Goal: Task Accomplishment & Management: Manage account settings

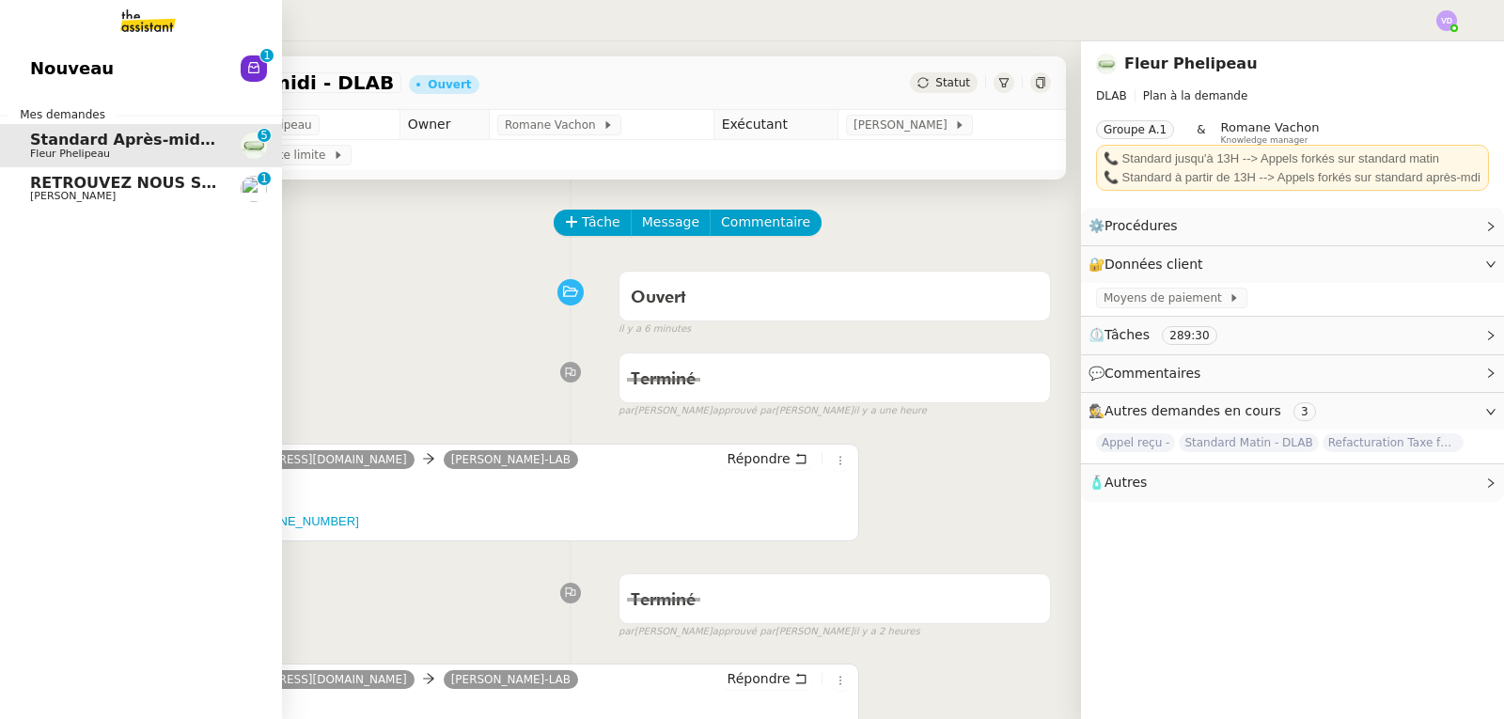
click at [46, 188] on span "RETROUVEZ NOUS SUR H'EXPO DU [DATE] AU [DATE]" at bounding box center [253, 183] width 447 height 18
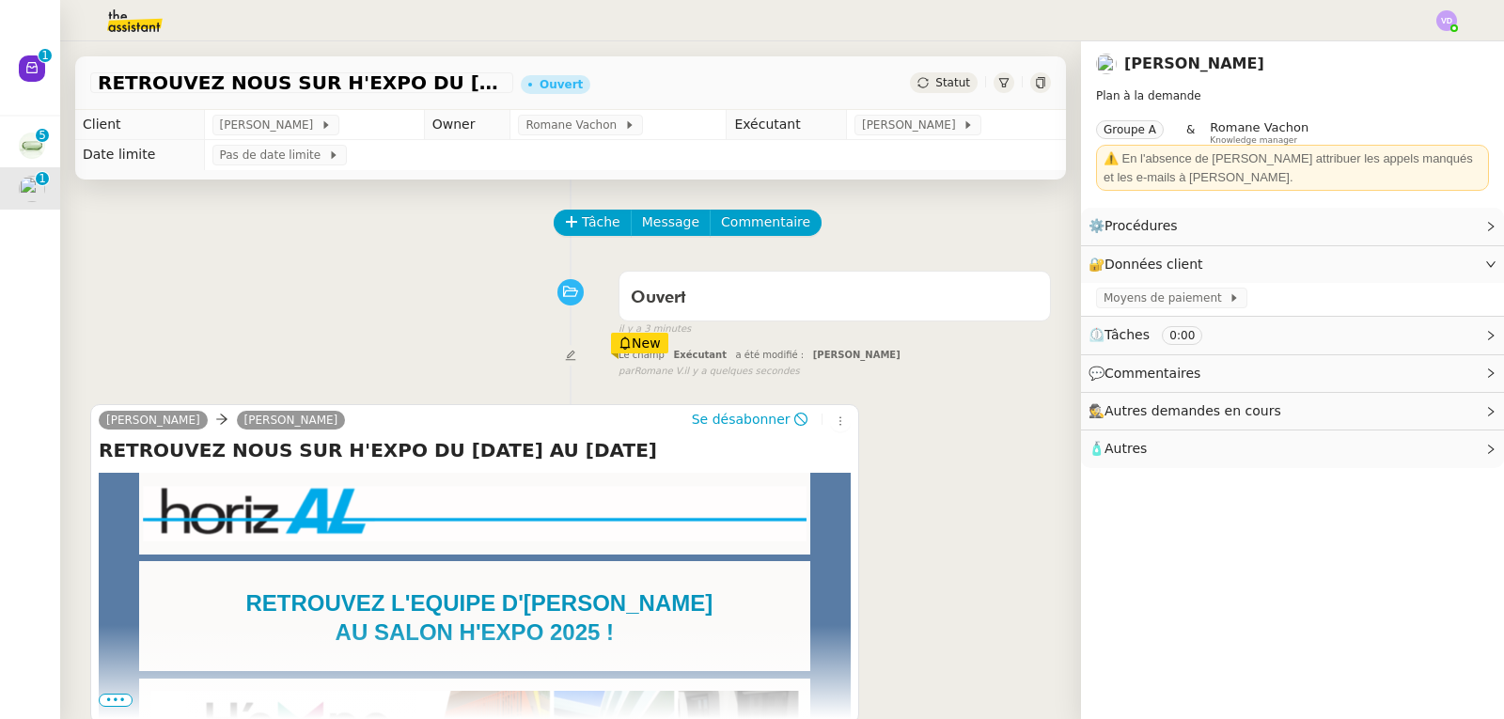
click at [948, 82] on span "Statut" at bounding box center [953, 82] width 35 height 13
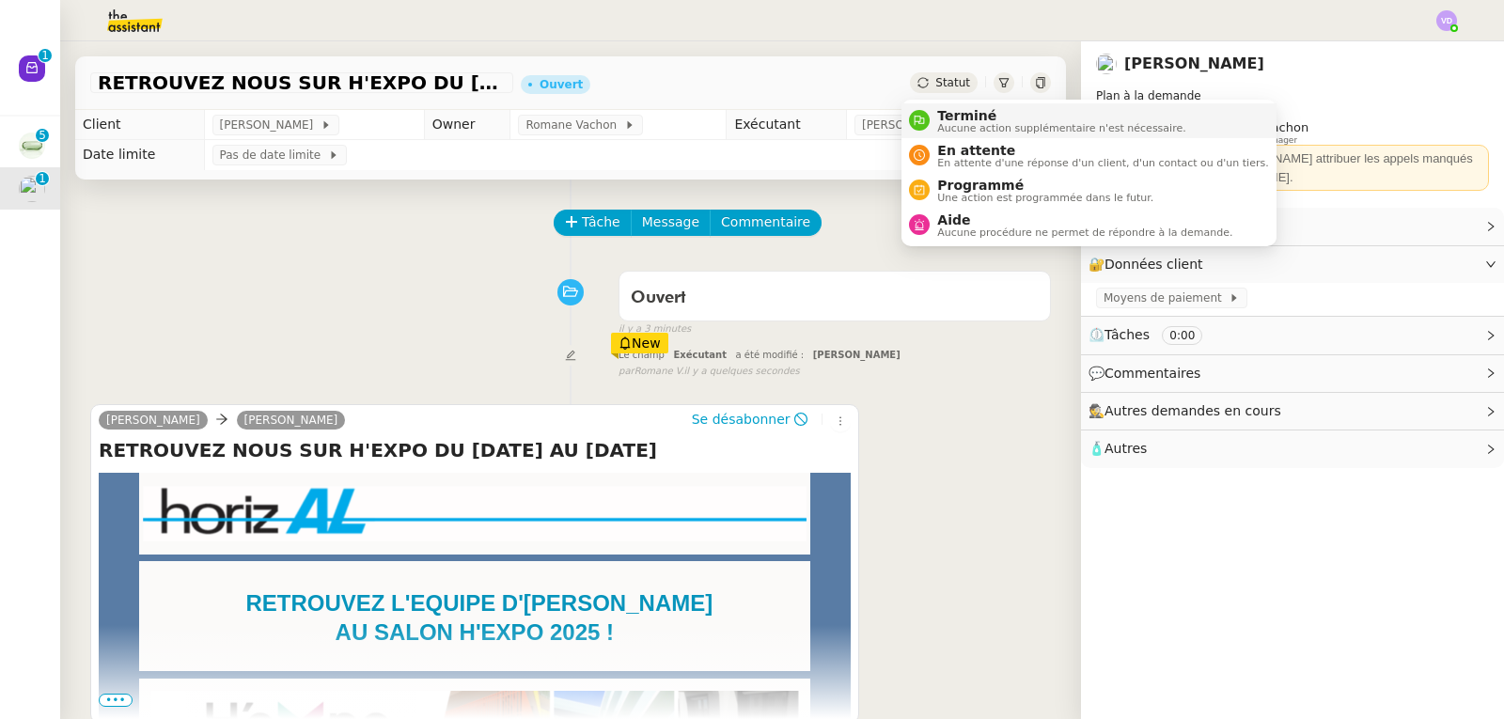
click at [955, 113] on span "Terminé" at bounding box center [1061, 115] width 248 height 15
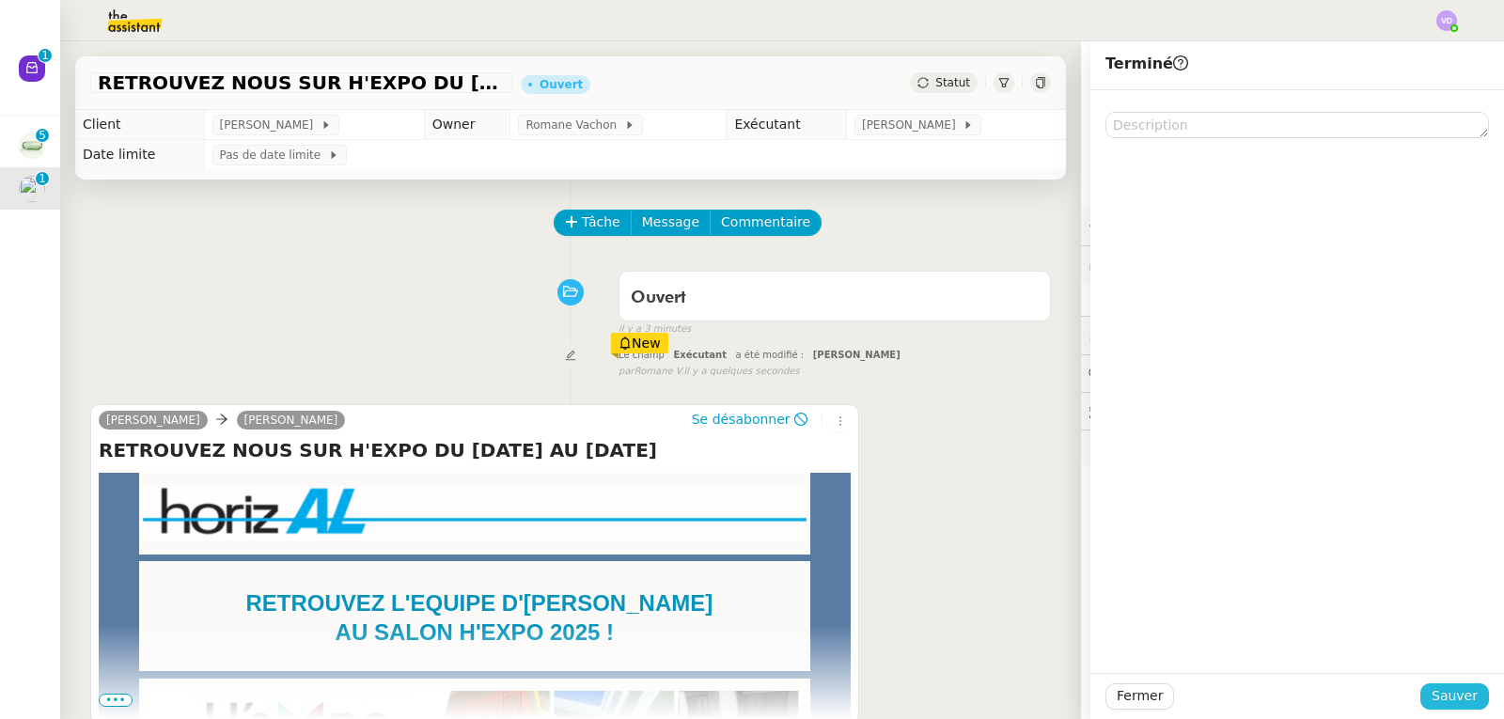
click at [1438, 692] on span "Sauver" at bounding box center [1455, 696] width 46 height 22
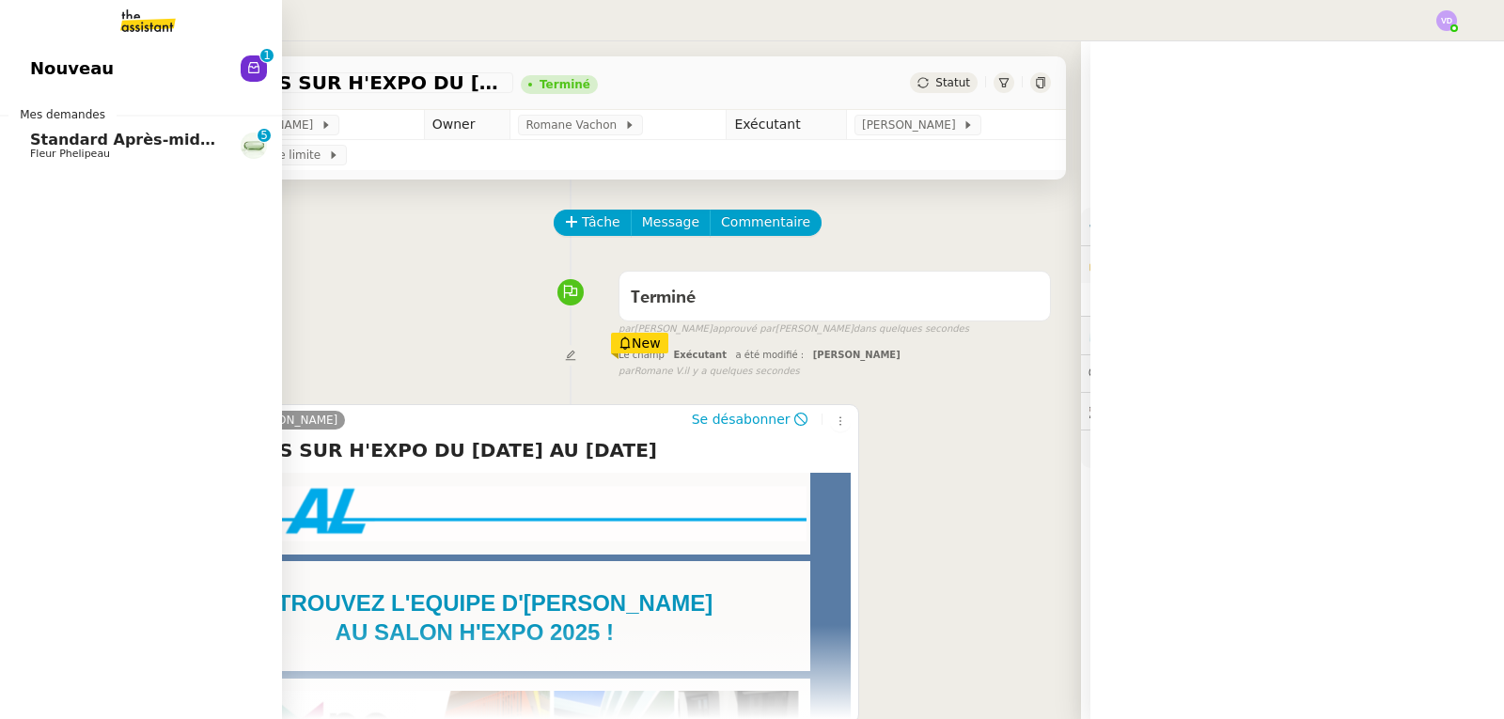
click at [67, 148] on span "Fleur Phelipeau" at bounding box center [70, 154] width 80 height 12
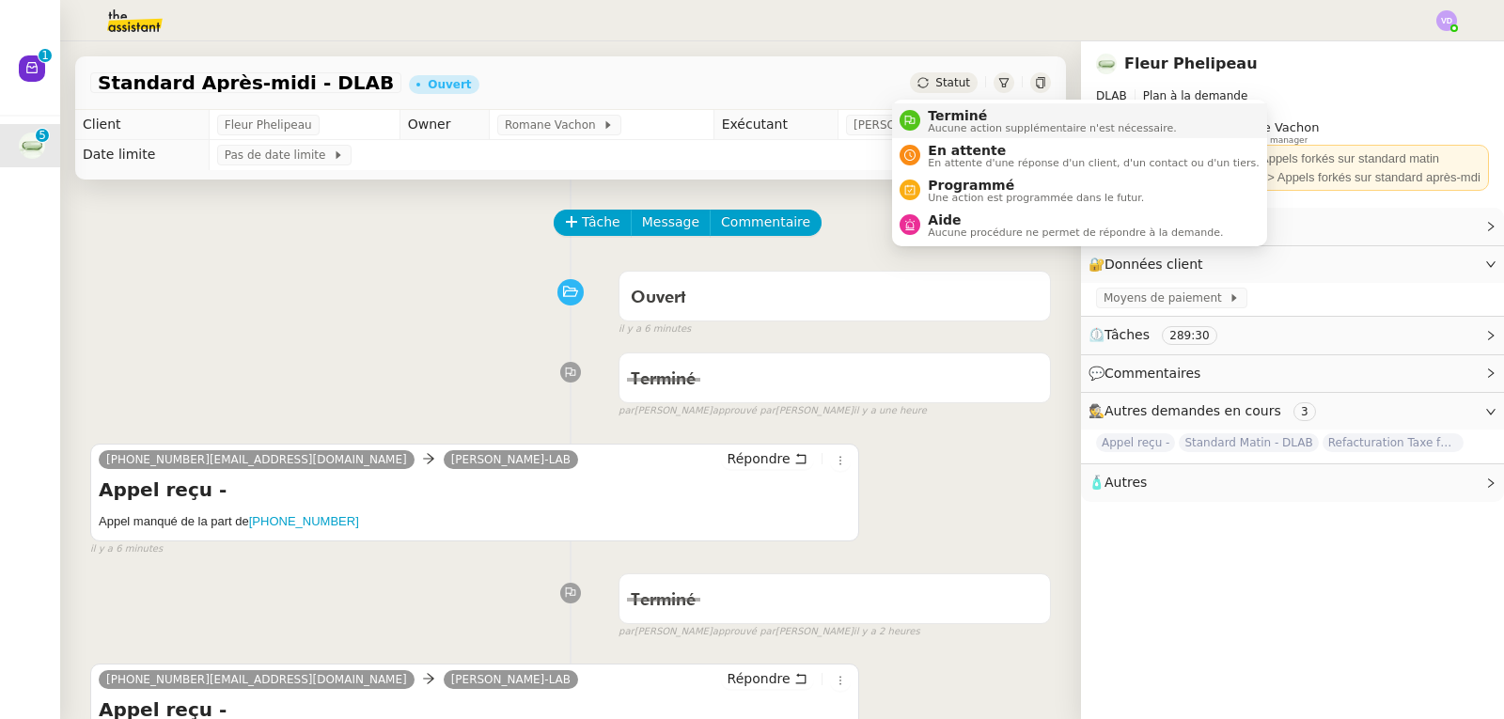
click at [939, 118] on span "Terminé" at bounding box center [1052, 115] width 248 height 15
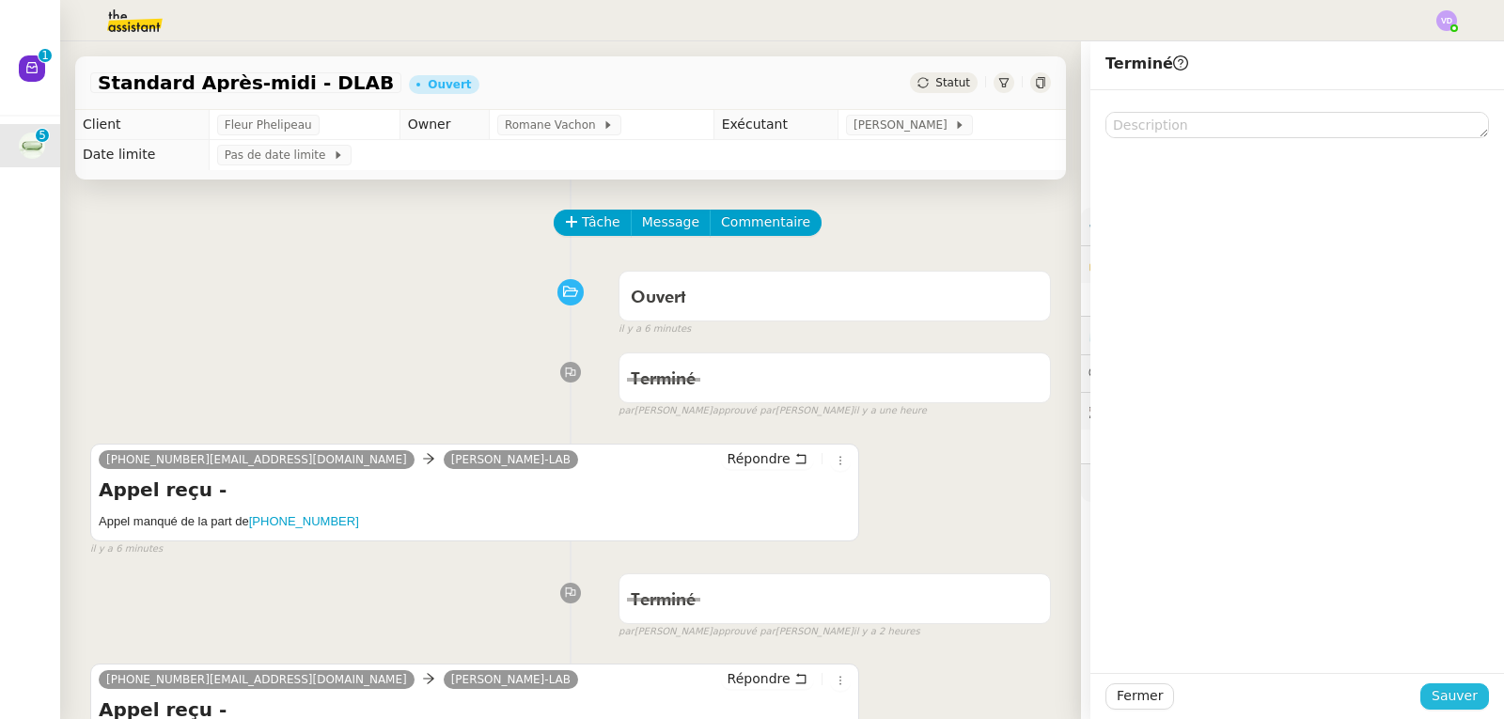
click at [1436, 699] on span "Sauver" at bounding box center [1455, 696] width 46 height 22
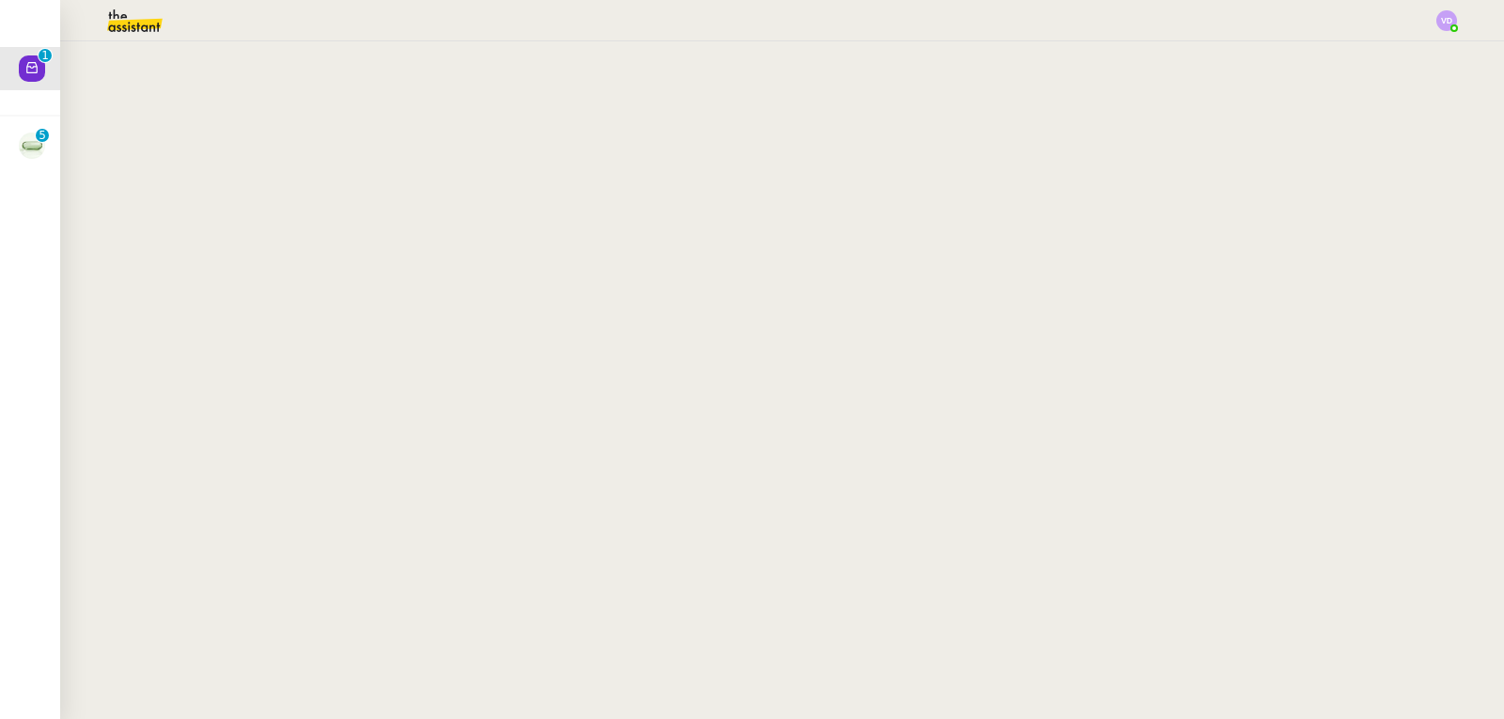
click at [24, 153] on img at bounding box center [32, 146] width 26 height 26
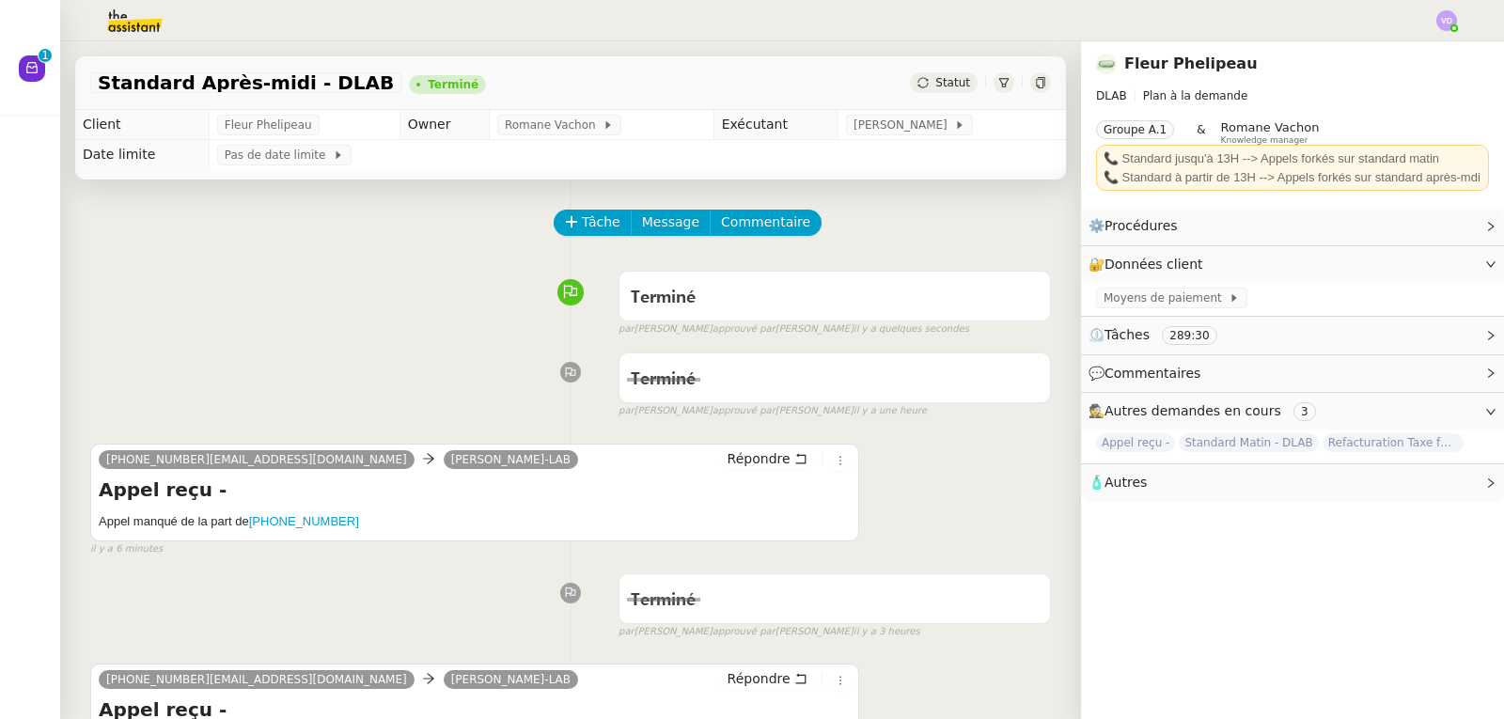
click at [913, 77] on div "Statut" at bounding box center [944, 82] width 68 height 21
click at [109, 285] on div "Terminé false par [PERSON_NAME] approuvé par [PERSON_NAME] il y a quelques seco…" at bounding box center [570, 299] width 961 height 75
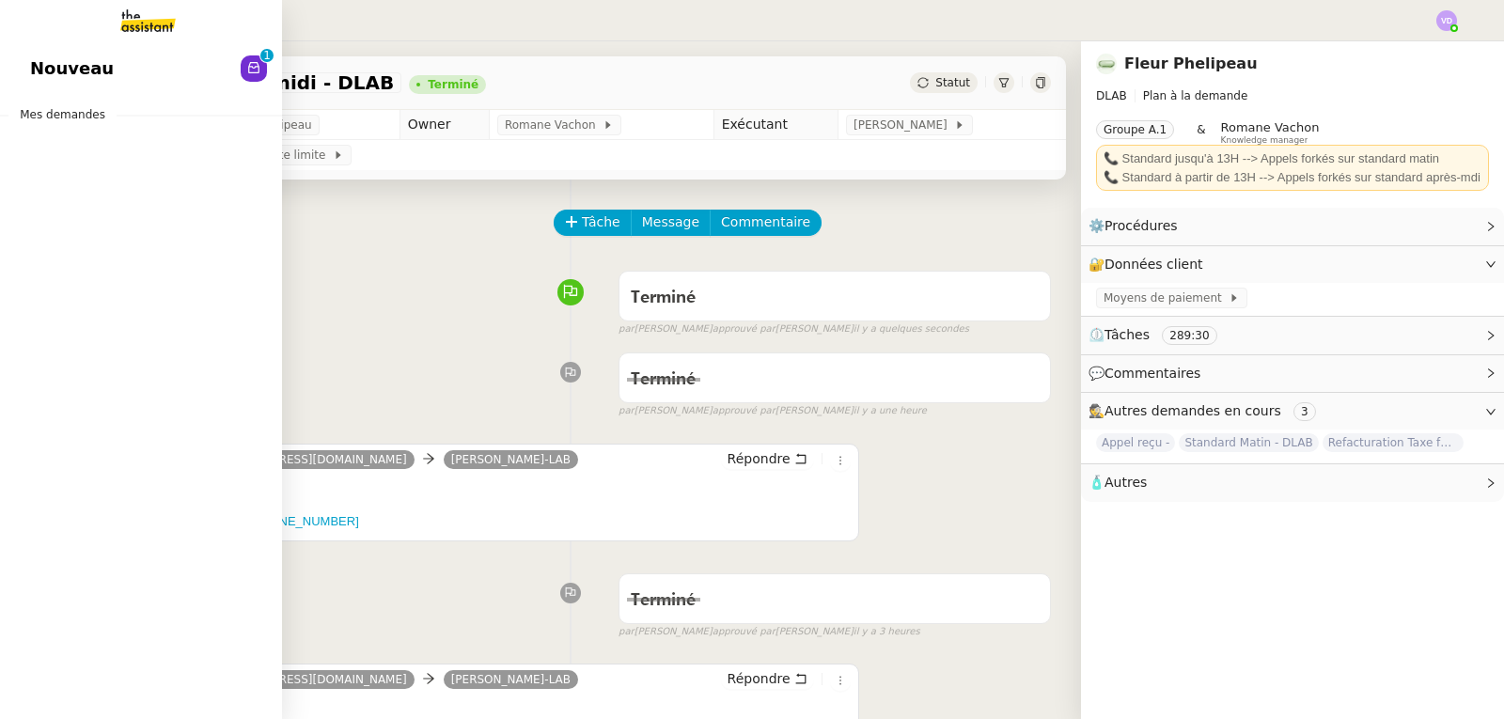
click at [47, 62] on span "Nouveau" at bounding box center [72, 69] width 84 height 28
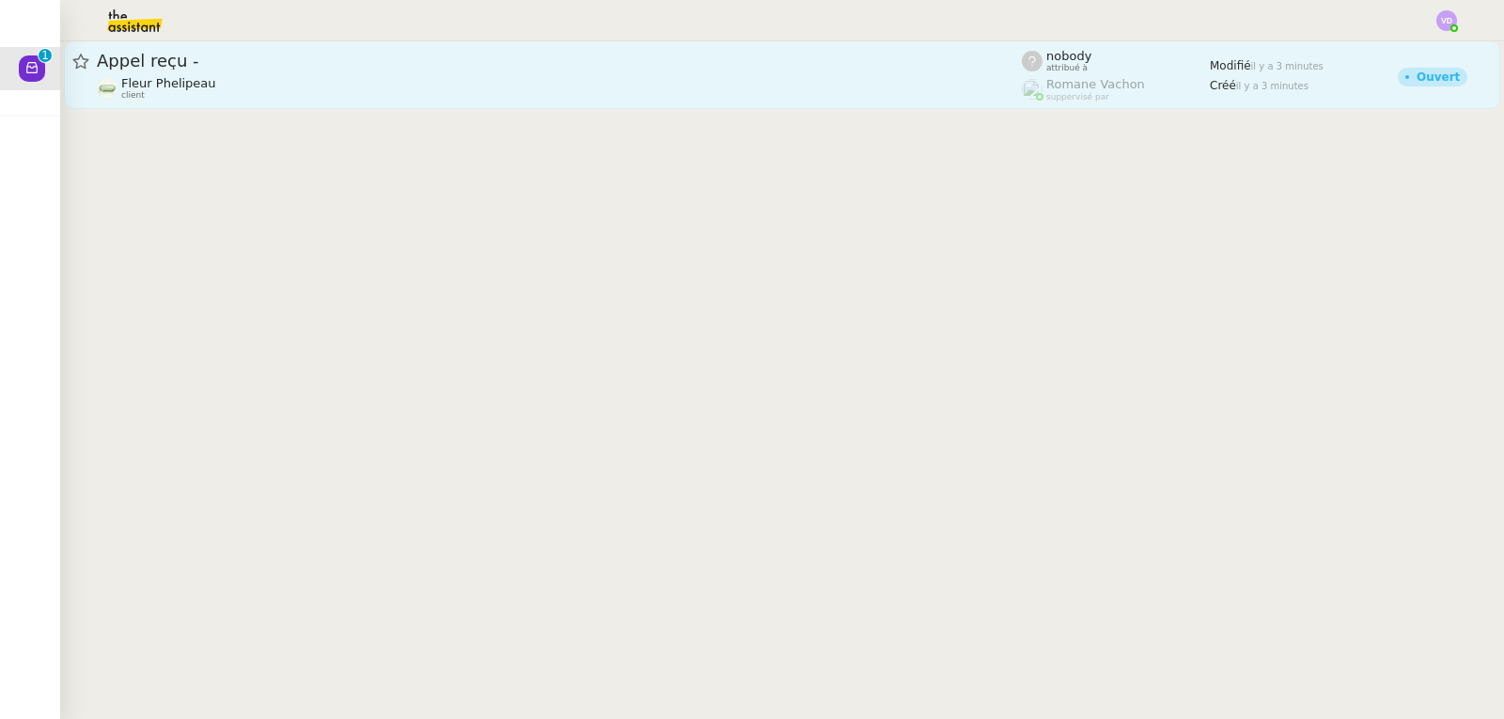
click at [447, 95] on div "Fleur Phelipeau client" at bounding box center [559, 88] width 925 height 24
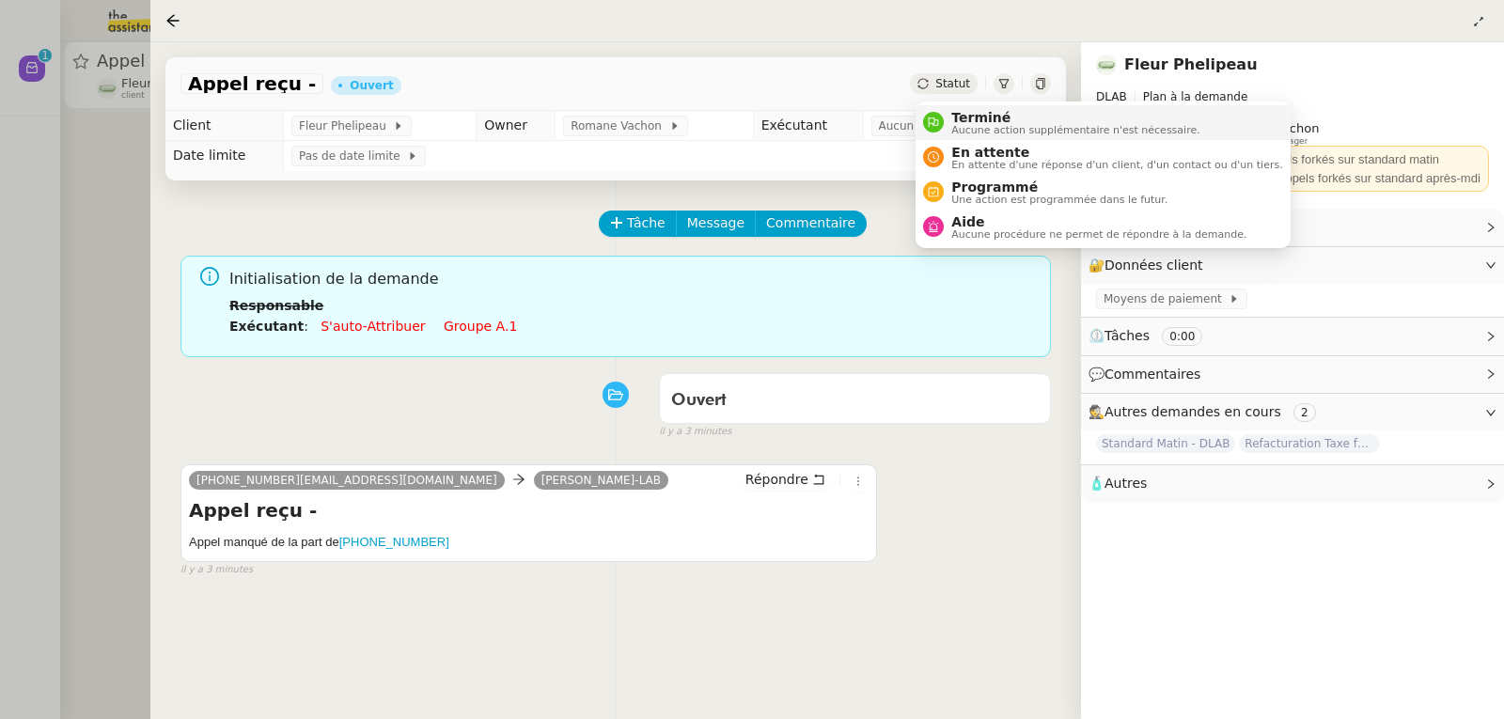
click at [966, 120] on span "Terminé" at bounding box center [1076, 117] width 248 height 15
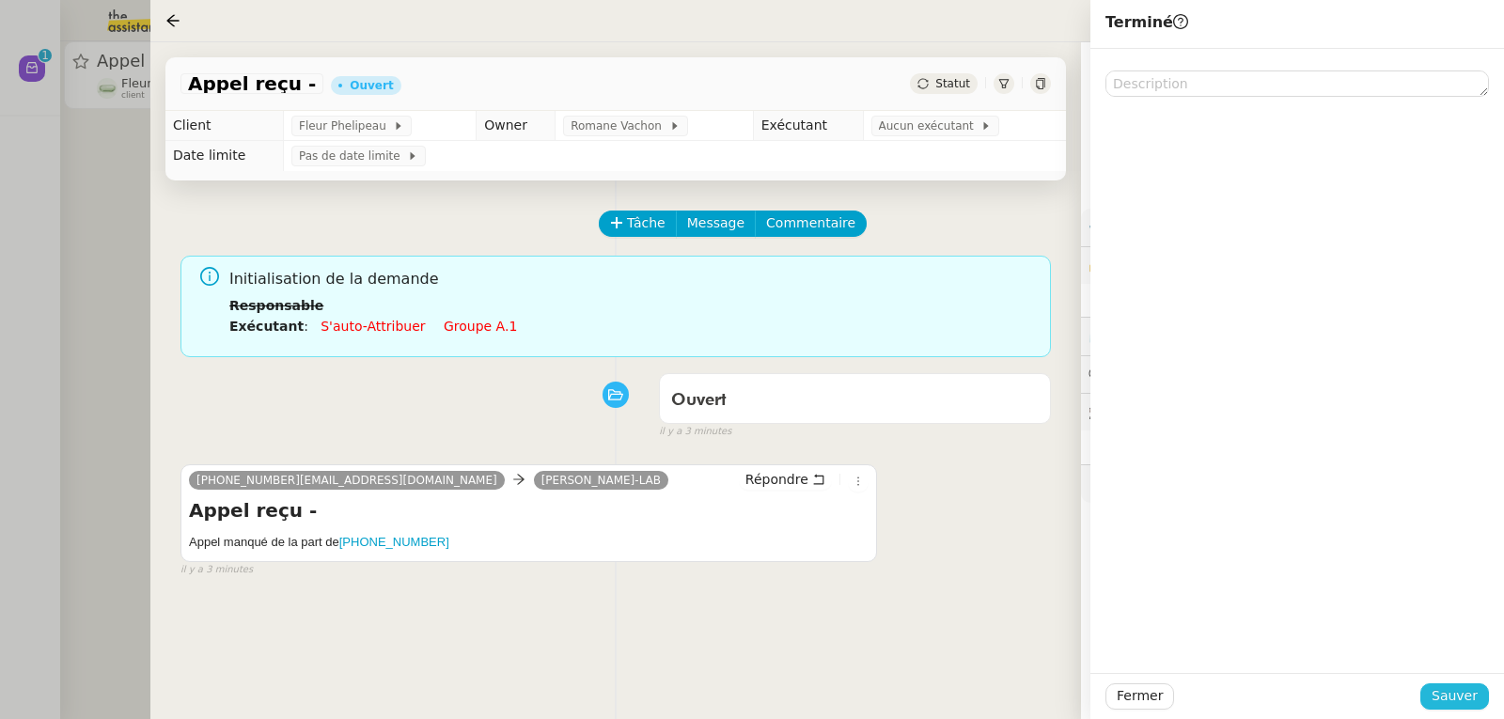
click at [1456, 694] on span "Sauver" at bounding box center [1455, 696] width 46 height 22
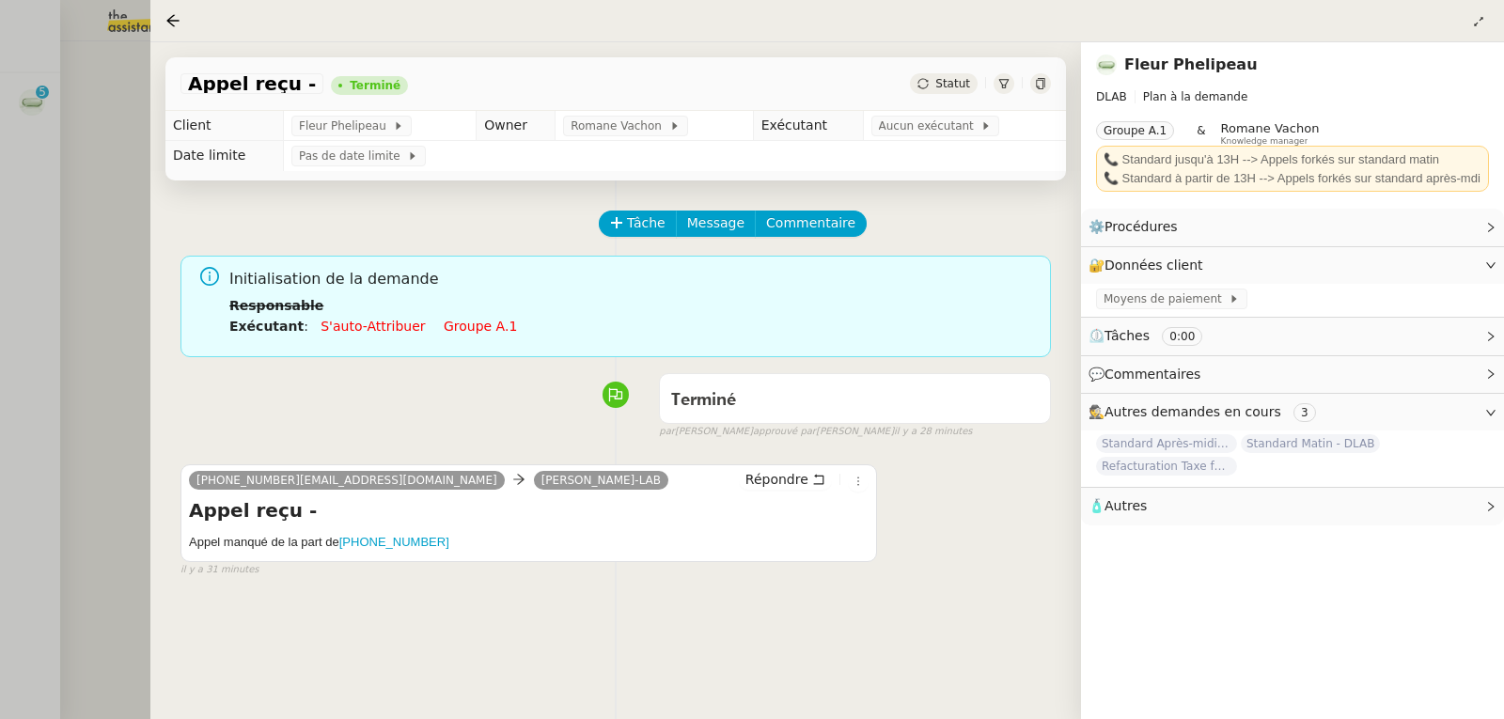
click at [39, 204] on div at bounding box center [752, 359] width 1504 height 719
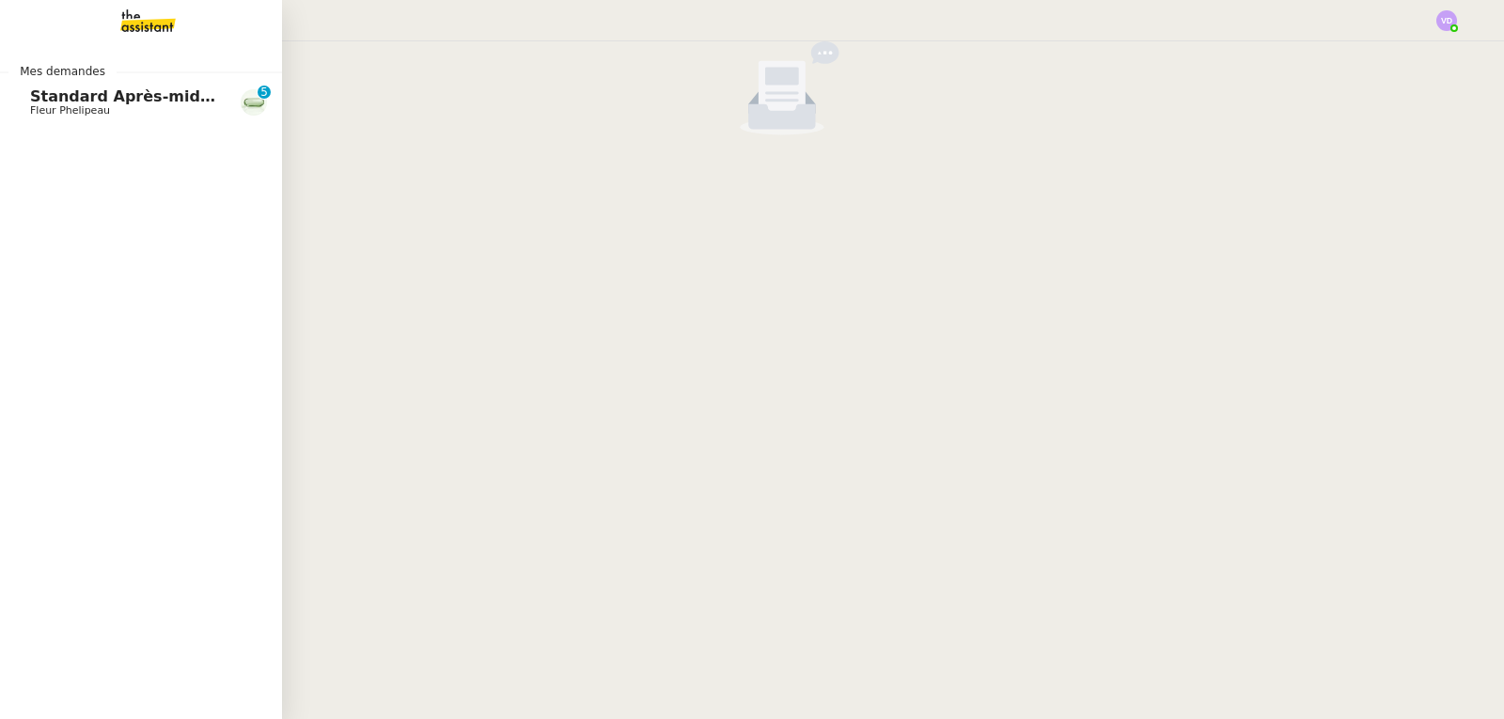
click at [55, 101] on span "Standard Après-midi - DLAB" at bounding box center [148, 96] width 237 height 18
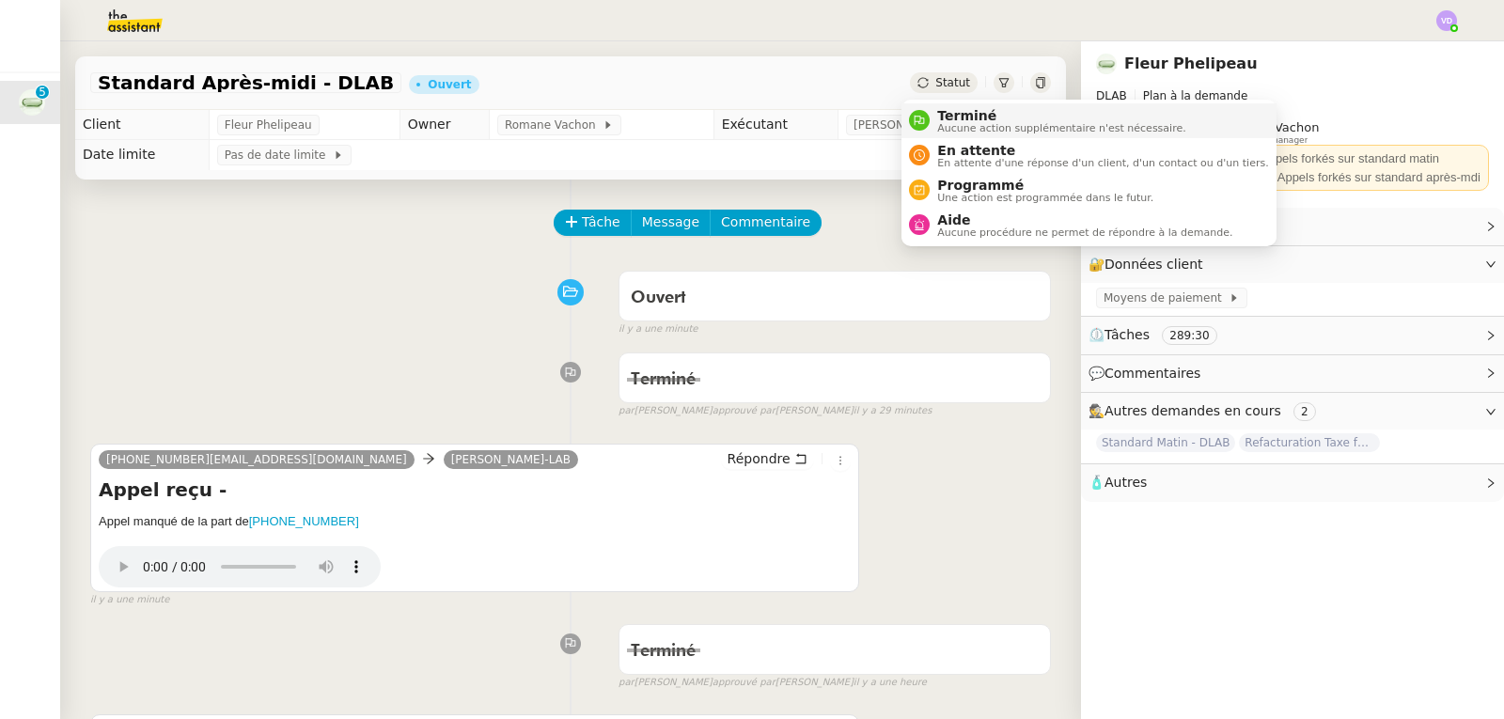
click at [957, 109] on span "Terminé" at bounding box center [1061, 115] width 248 height 15
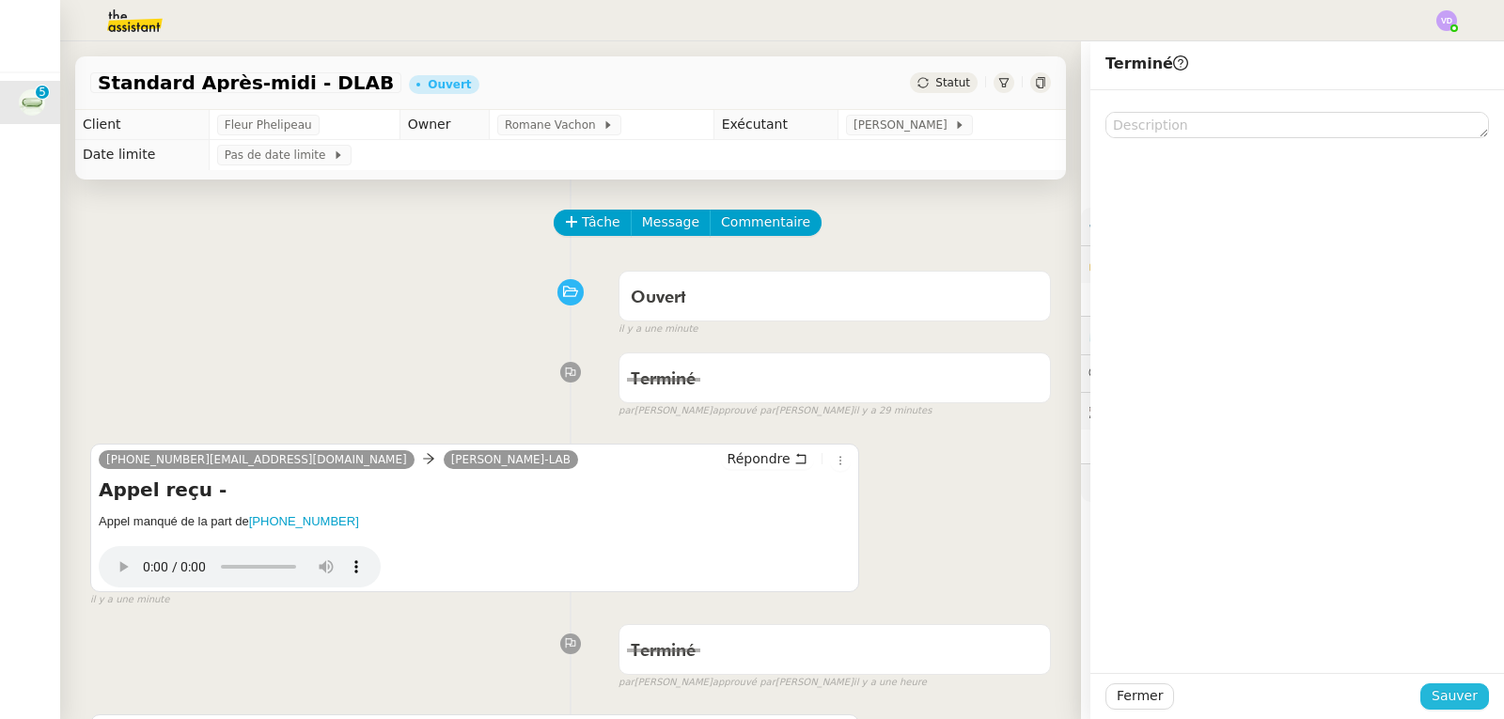
click at [1433, 685] on button "Sauver" at bounding box center [1455, 697] width 69 height 26
